Goal: Task Accomplishment & Management: Use online tool/utility

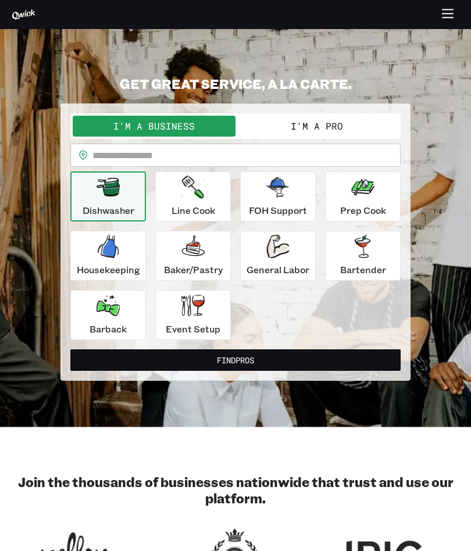
click at [357, 118] on button "I'm a Pro" at bounding box center [317, 126] width 163 height 21
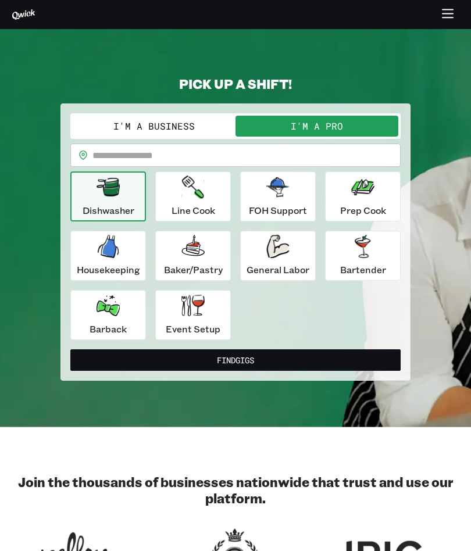
click at [358, 199] on div "Prep Cook" at bounding box center [363, 197] width 46 height 42
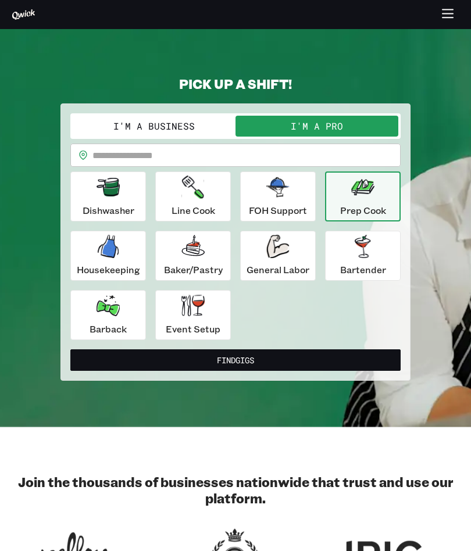
click at [374, 251] on icon "button" at bounding box center [362, 246] width 23 height 23
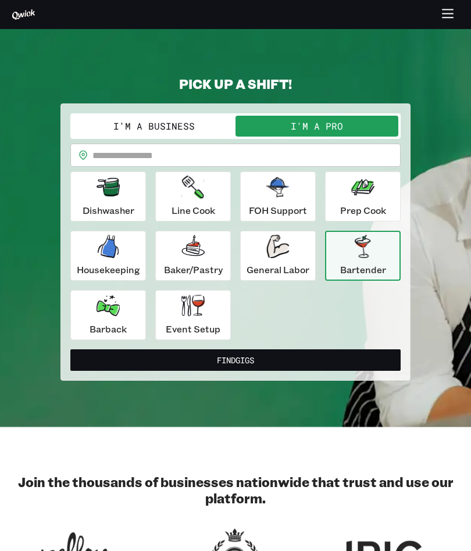
click at [204, 320] on div "Event Setup" at bounding box center [193, 315] width 55 height 42
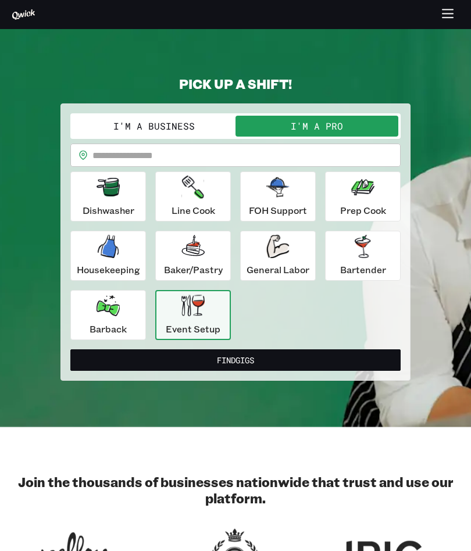
click at [279, 353] on button "Find Gigs" at bounding box center [235, 361] width 330 height 22
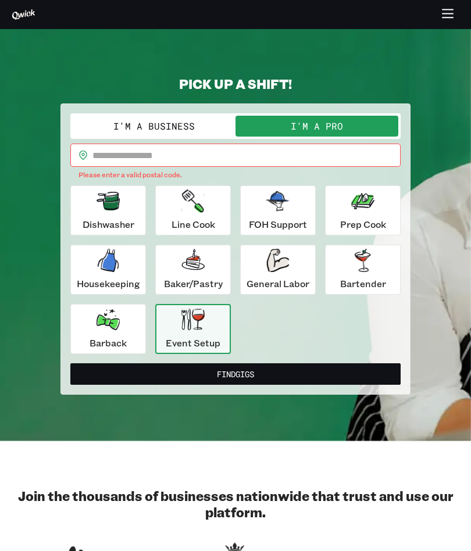
click at [190, 157] on input "text" at bounding box center [246, 155] width 308 height 23
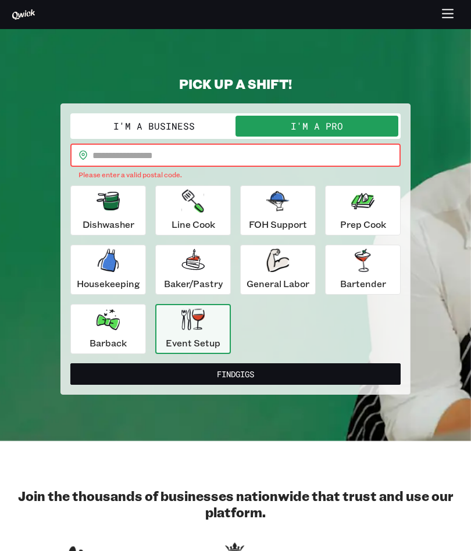
type input "*****"
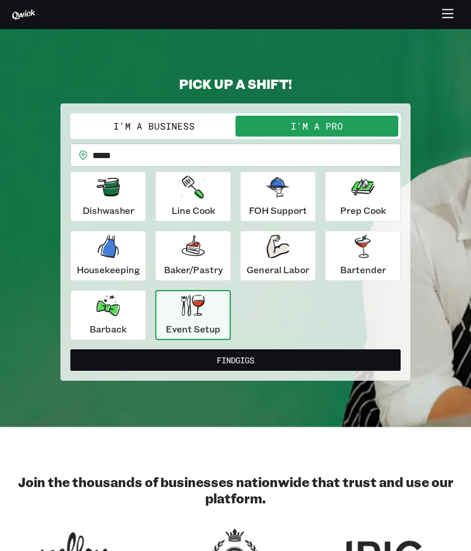
click at [274, 363] on button "Find Gigs" at bounding box center [235, 361] width 330 height 22
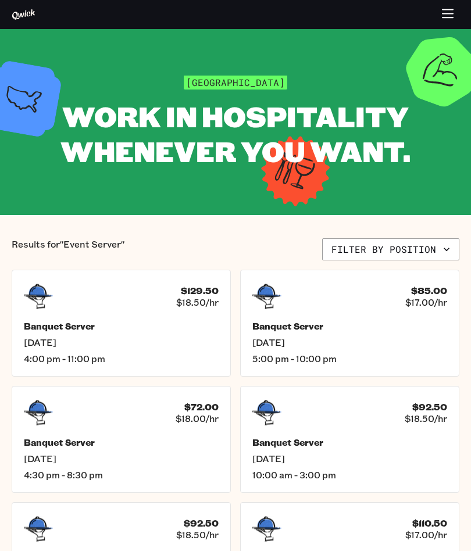
click at [448, 17] on icon "button" at bounding box center [448, 17] width 10 height 0
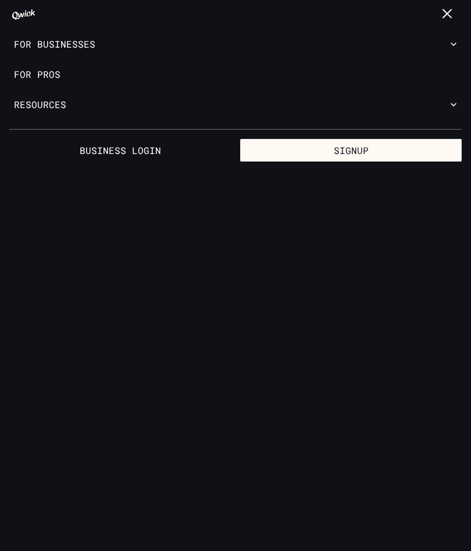
click at [451, 14] on icon "button" at bounding box center [447, 14] width 13 height 13
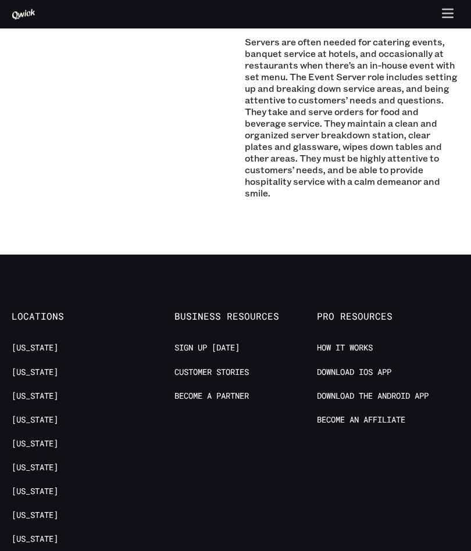
scroll to position [963, 0]
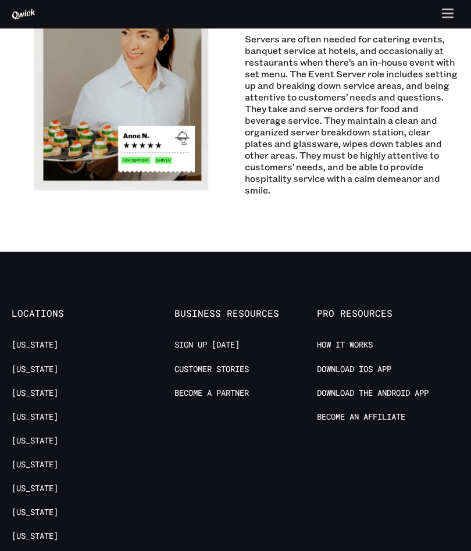
click at [42, 308] on span "Locations" at bounding box center [83, 314] width 142 height 12
click at [45, 459] on link "[US_STATE]" at bounding box center [35, 464] width 47 height 11
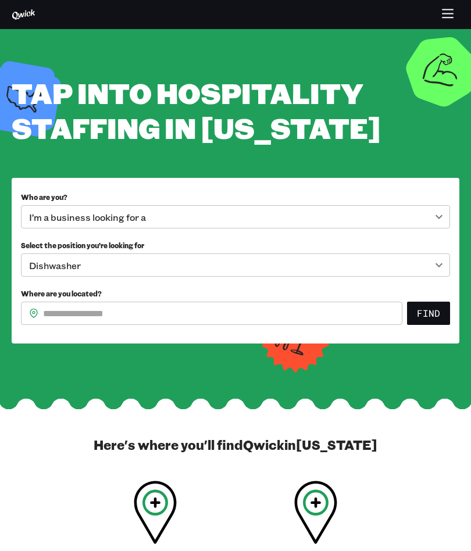
click at [166, 226] on body "**********" at bounding box center [235, 275] width 471 height 551
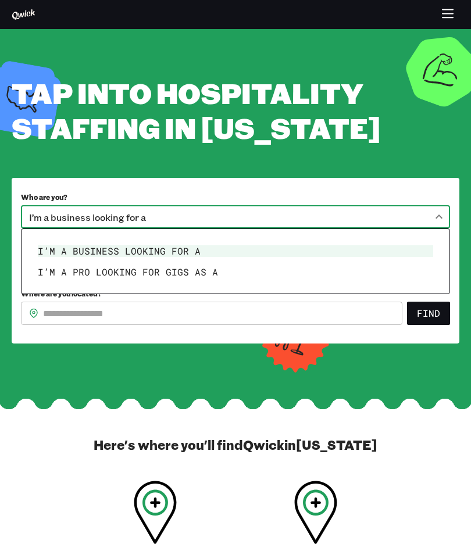
click at [163, 281] on li "I’m a pro looking for Gigs as a" at bounding box center [235, 272] width 405 height 21
type input "***"
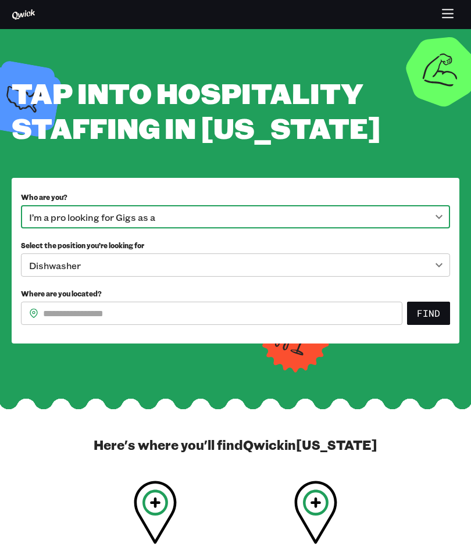
click at [140, 262] on body "**********" at bounding box center [235, 275] width 471 height 551
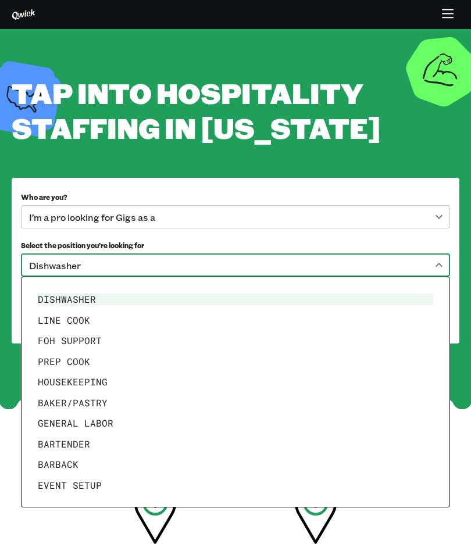
click at [101, 479] on li "Event Setup" at bounding box center [235, 485] width 405 height 21
type input "**********"
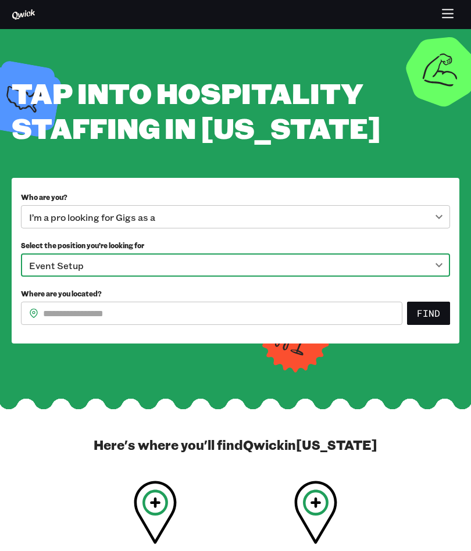
click at [120, 318] on input "Where are you located?" at bounding box center [222, 313] width 359 height 23
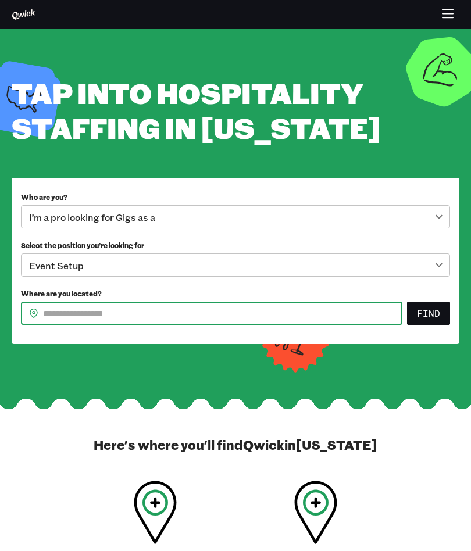
type input "*****"
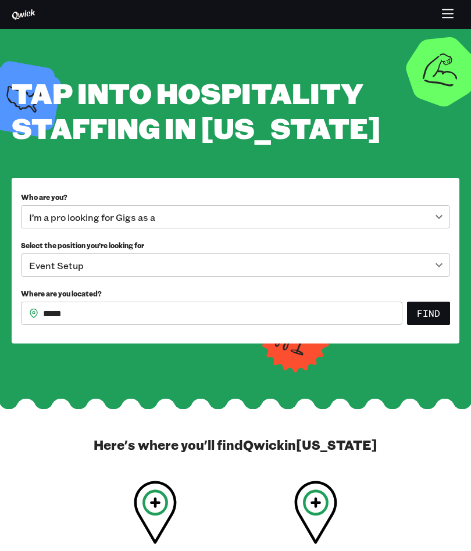
click at [181, 522] on div "[GEOGRAPHIC_DATA]" at bounding box center [155, 537] width 141 height 112
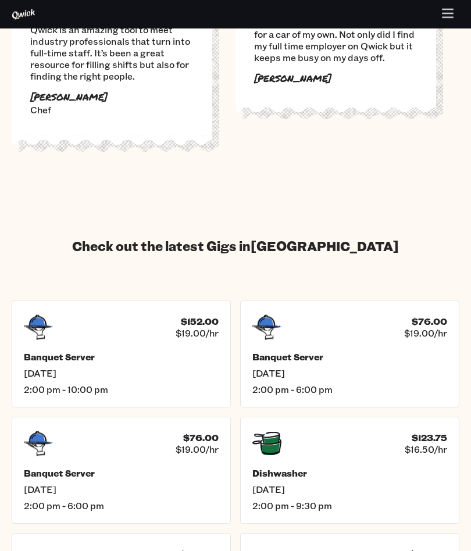
scroll to position [1733, 0]
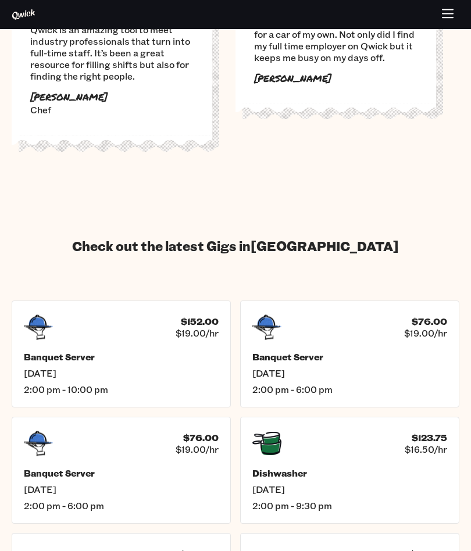
click at [171, 351] on div "Banquet Server [DATE] 2:00 pm - 10:00 pm" at bounding box center [121, 373] width 195 height 44
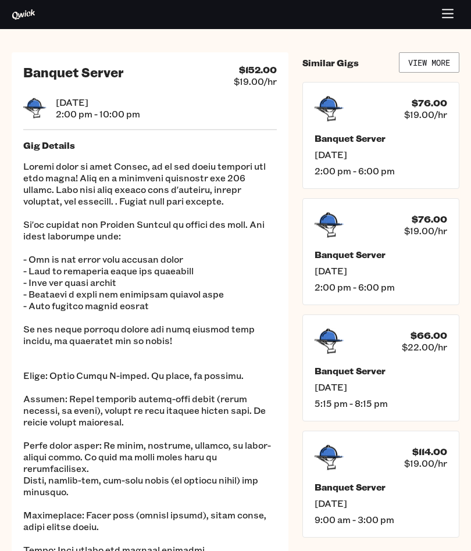
click at [441, 58] on link "View More" at bounding box center [429, 62] width 60 height 20
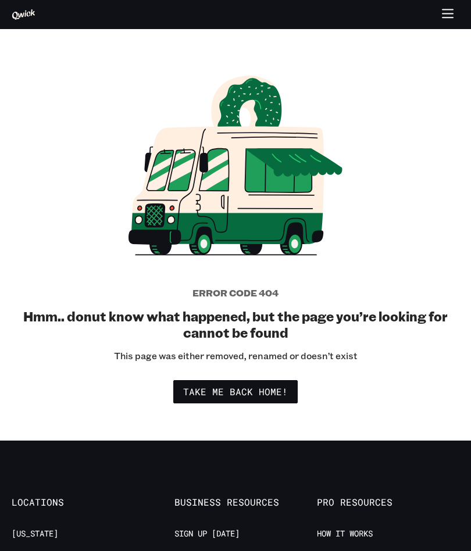
click at [276, 390] on link "Take me back home!" at bounding box center [235, 391] width 124 height 23
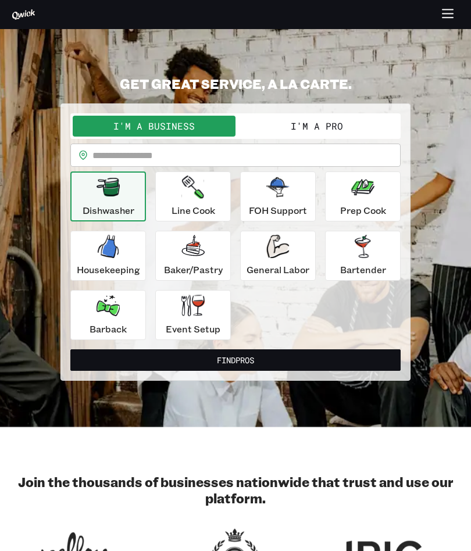
click at [341, 116] on button "I'm a Pro" at bounding box center [317, 126] width 163 height 21
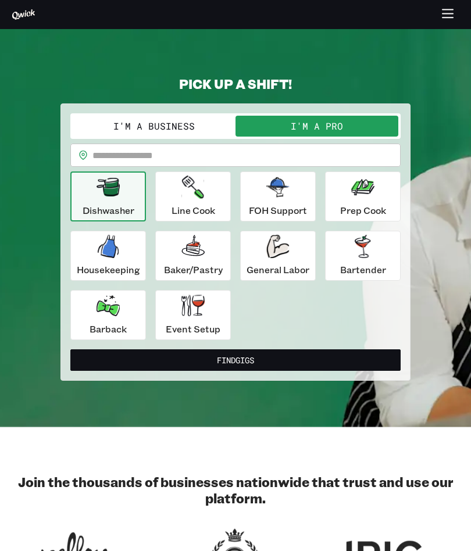
click at [214, 314] on div "Event Setup" at bounding box center [193, 315] width 55 height 42
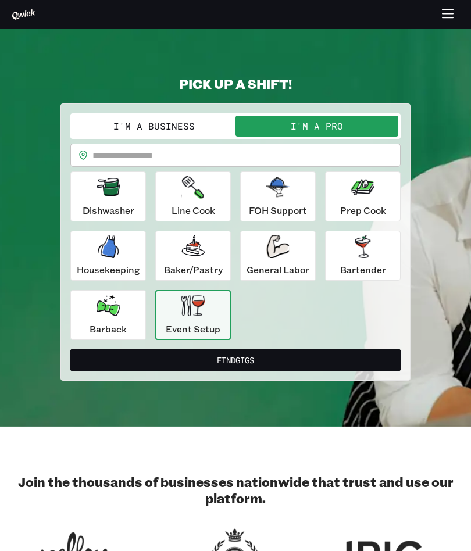
click at [286, 355] on button "Find Gigs" at bounding box center [235, 361] width 330 height 22
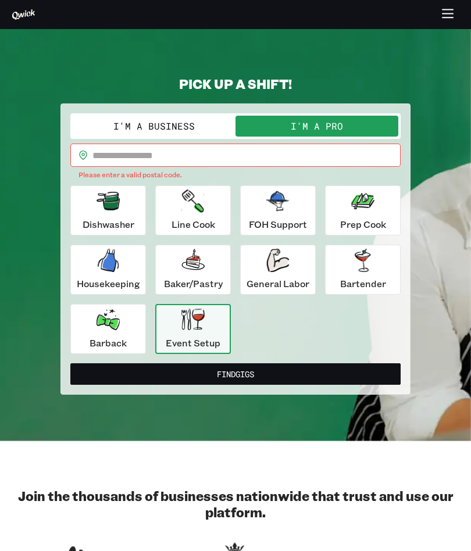
click at [186, 163] on input "text" at bounding box center [246, 155] width 308 height 23
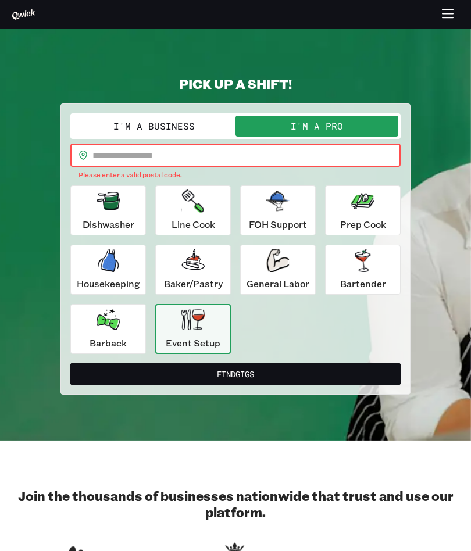
type input "*****"
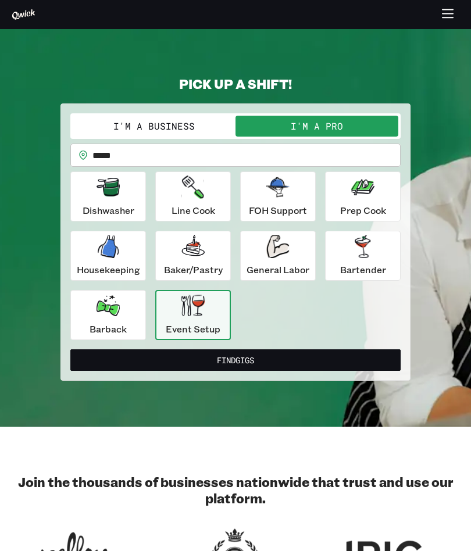
click at [291, 366] on button "Find Gigs" at bounding box center [235, 361] width 330 height 22
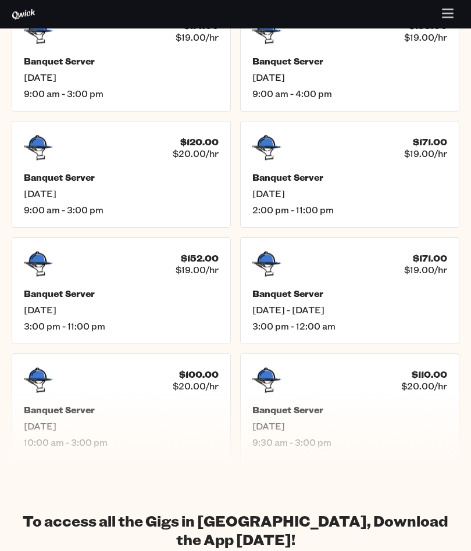
scroll to position [498, 0]
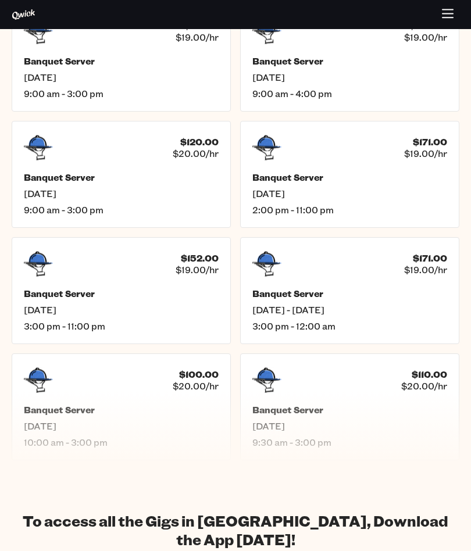
click at [373, 187] on div "Banquet Server [DATE] 2:00 pm - 11:00 pm" at bounding box center [349, 194] width 195 height 44
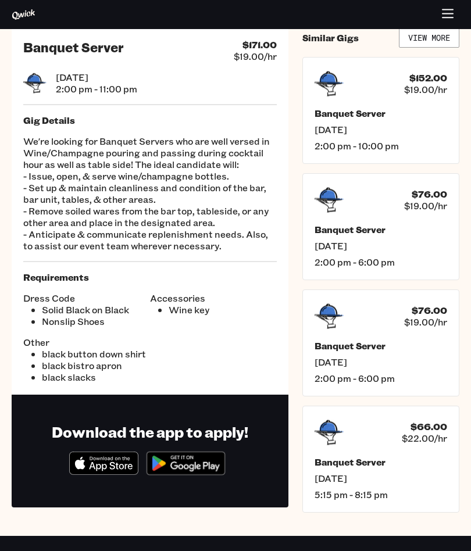
scroll to position [26, 0]
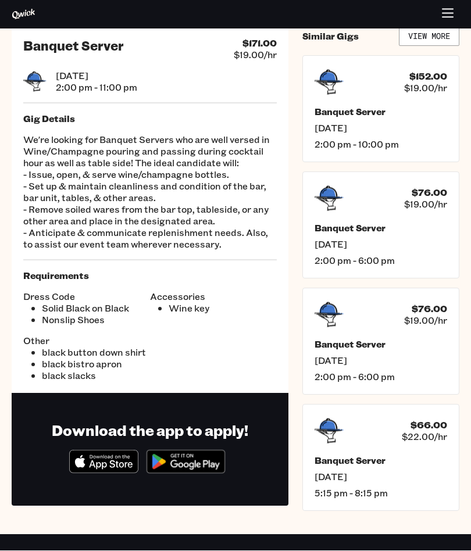
click at [205, 394] on section "Download the app to apply! Download_on_the_App_Store_Badge_US-UK_RGB_blk_4SVG_0…" at bounding box center [150, 450] width 277 height 113
click at [168, 429] on h1 "Download the app to apply!" at bounding box center [150, 431] width 197 height 19
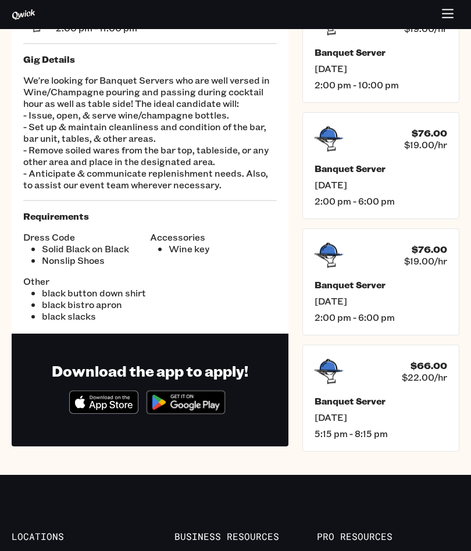
scroll to position [0, 0]
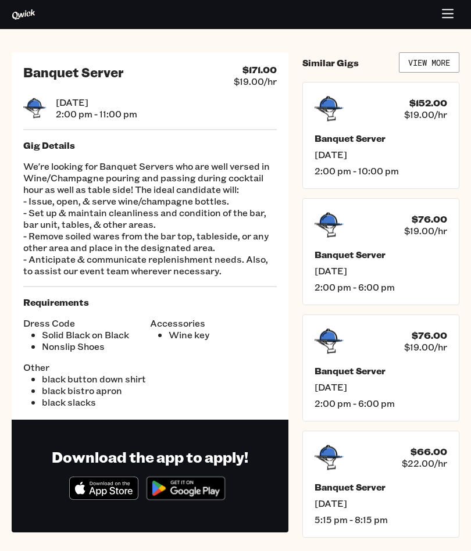
click at [443, 59] on link "View More" at bounding box center [429, 62] width 60 height 20
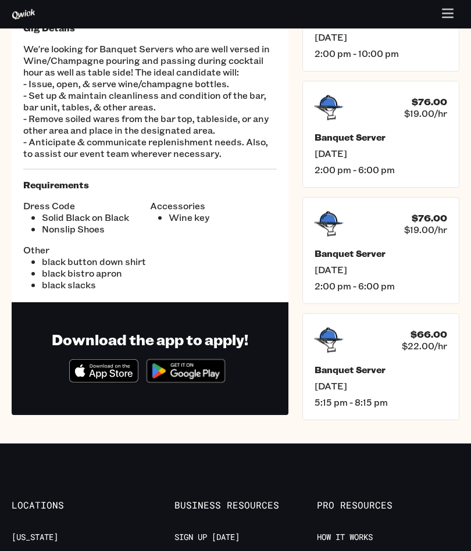
scroll to position [118, 0]
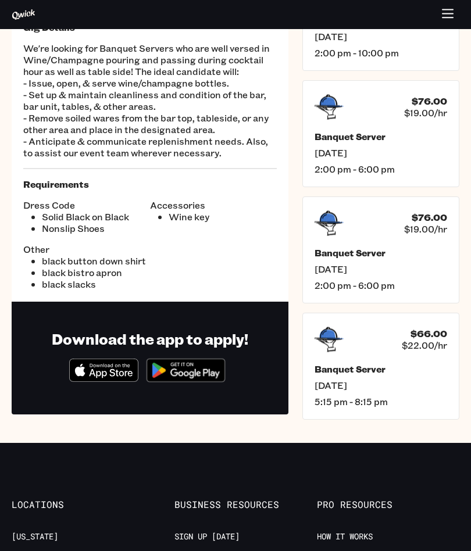
click at [244, 371] on div "Download the app to apply! Download_on_the_App_Store_Badge_US-UK_RGB_blk_4SVG_0…" at bounding box center [150, 358] width 197 height 66
click at [111, 362] on icon "Download on the App Store" at bounding box center [104, 370] width 69 height 22
